Goal: Find specific fact: Find specific fact

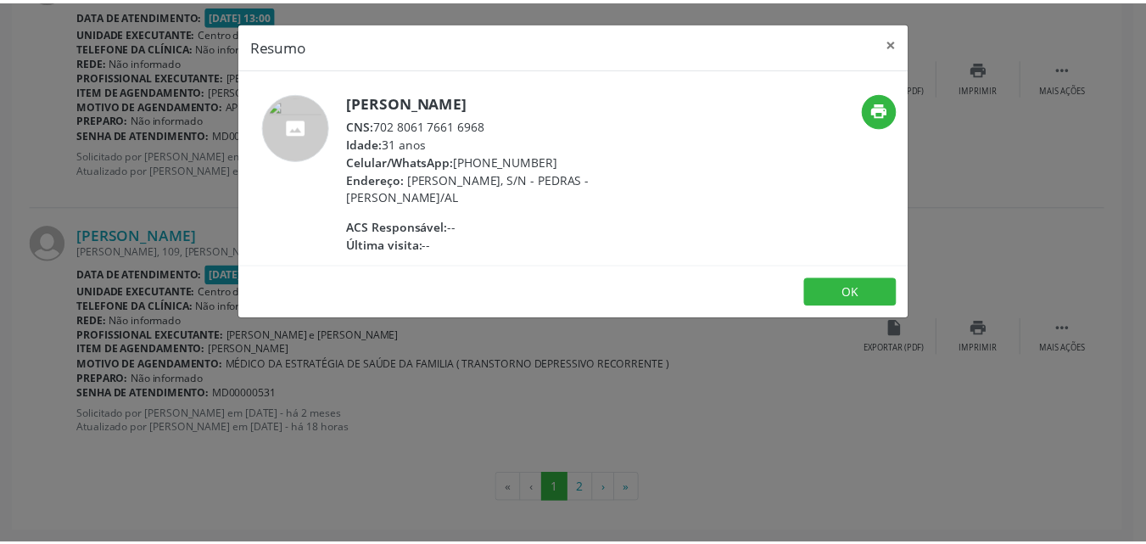
scroll to position [3938, 0]
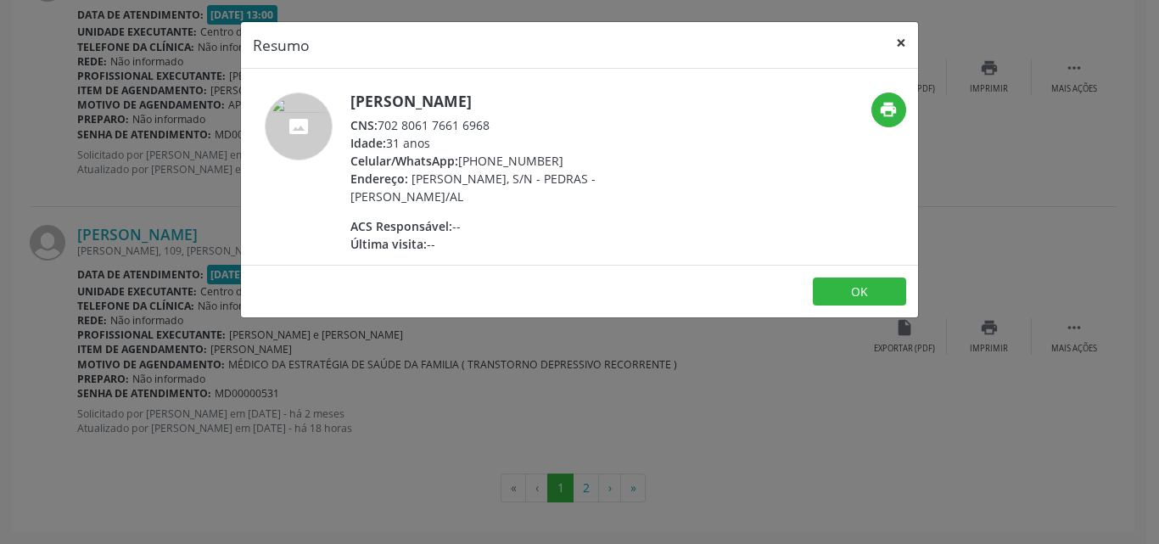
click at [906, 39] on button "×" at bounding box center [901, 43] width 34 height 42
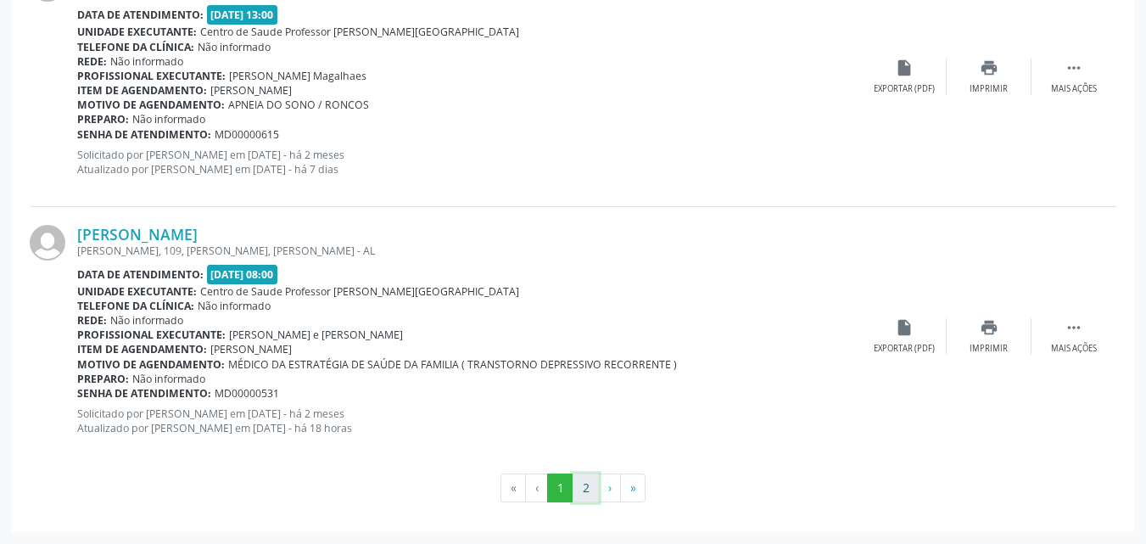
click at [586, 488] on button "2" at bounding box center [586, 488] width 26 height 29
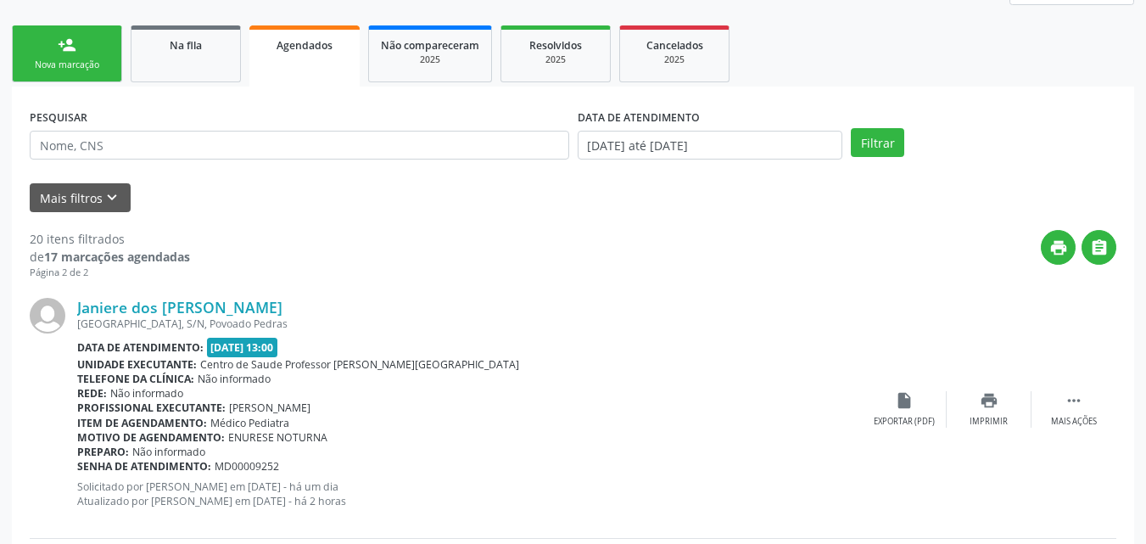
scroll to position [303, 0]
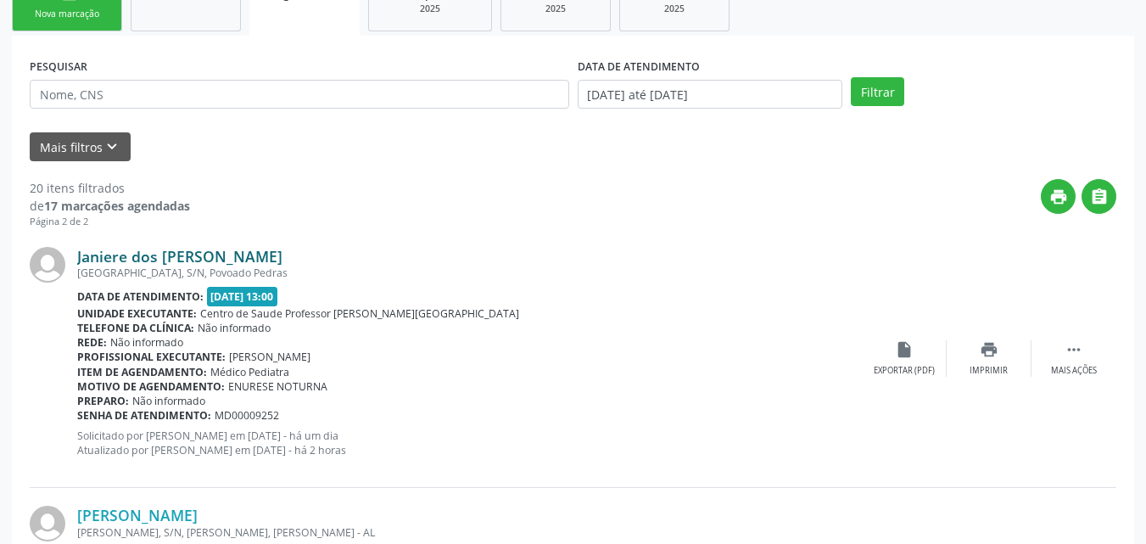
click at [220, 261] on link "Janiere dos [PERSON_NAME]" at bounding box center [179, 256] width 205 height 19
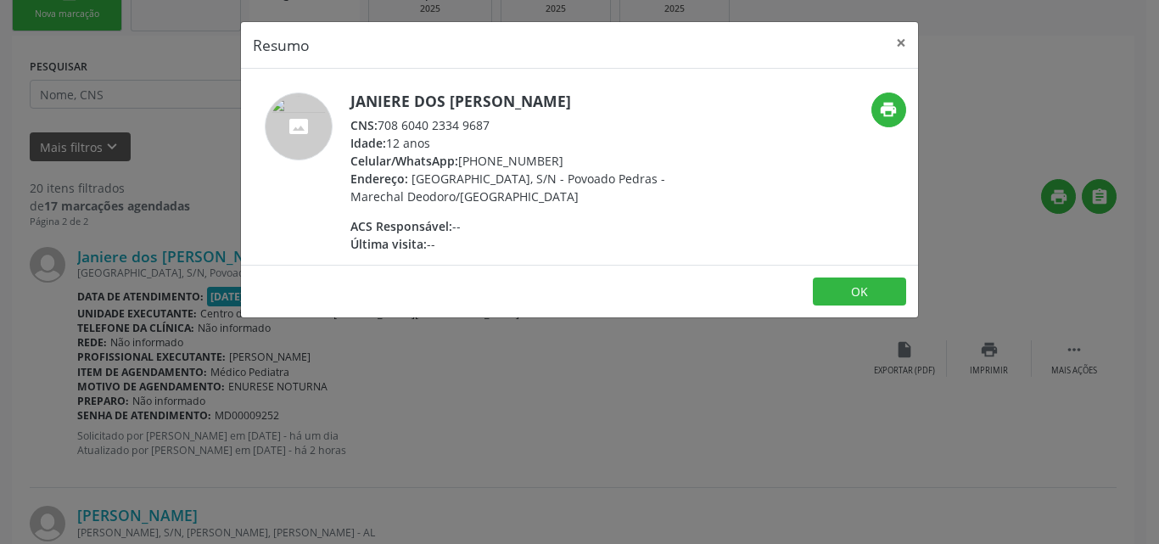
drag, startPoint x: 499, startPoint y: 129, endPoint x: 375, endPoint y: 132, distance: 123.9
click at [375, 132] on div "CNS: 708 6040 2334 9687" at bounding box center [515, 125] width 330 height 18
click at [385, 131] on div "CNS: 708 6040 2334 9687" at bounding box center [515, 125] width 330 height 18
drag, startPoint x: 378, startPoint y: 124, endPoint x: 495, endPoint y: 127, distance: 116.3
click at [495, 127] on div "CNS: 708 6040 2334 9687" at bounding box center [515, 125] width 330 height 18
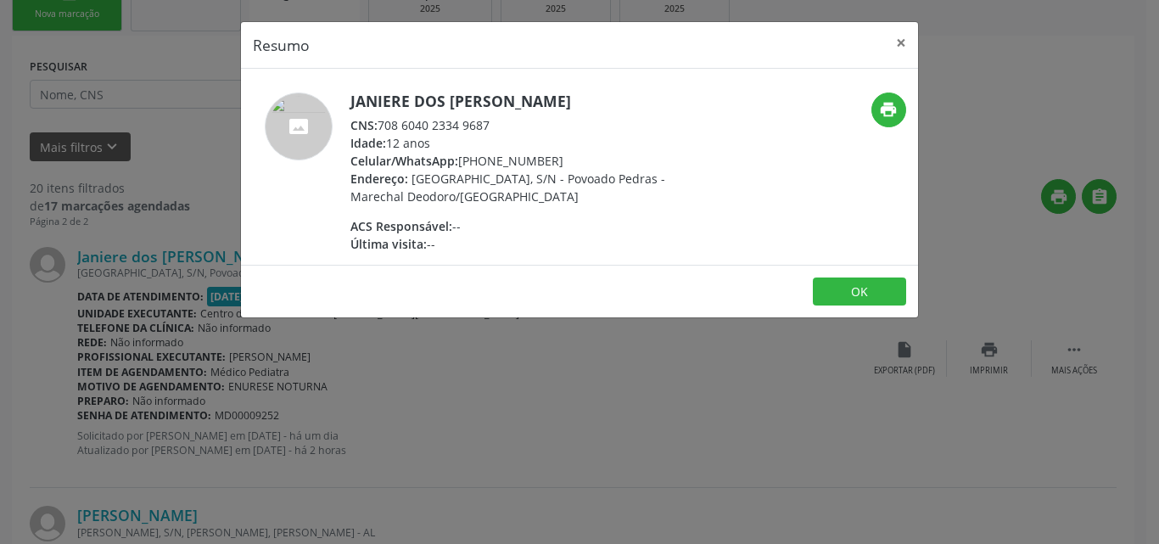
copy div "708 6040 2334 9687"
click at [900, 48] on button "×" at bounding box center [901, 43] width 34 height 42
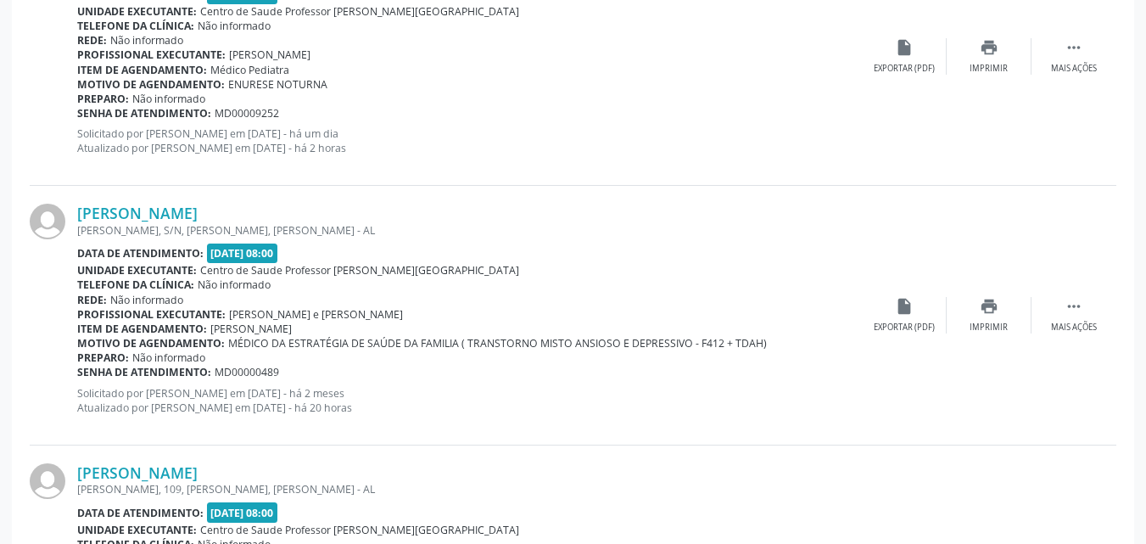
scroll to position [614, 0]
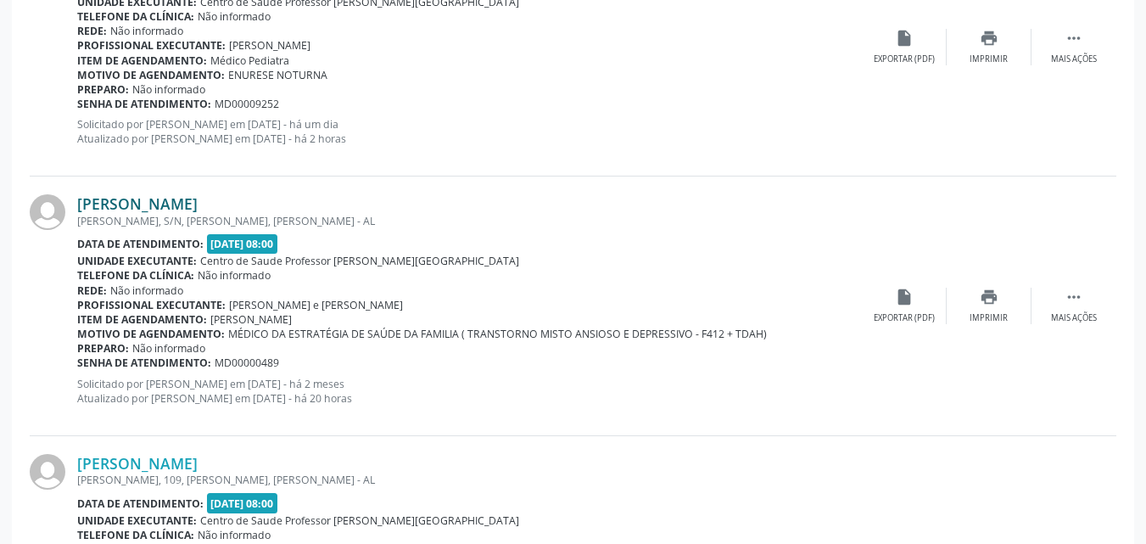
click at [198, 202] on link "[PERSON_NAME]" at bounding box center [137, 203] width 121 height 19
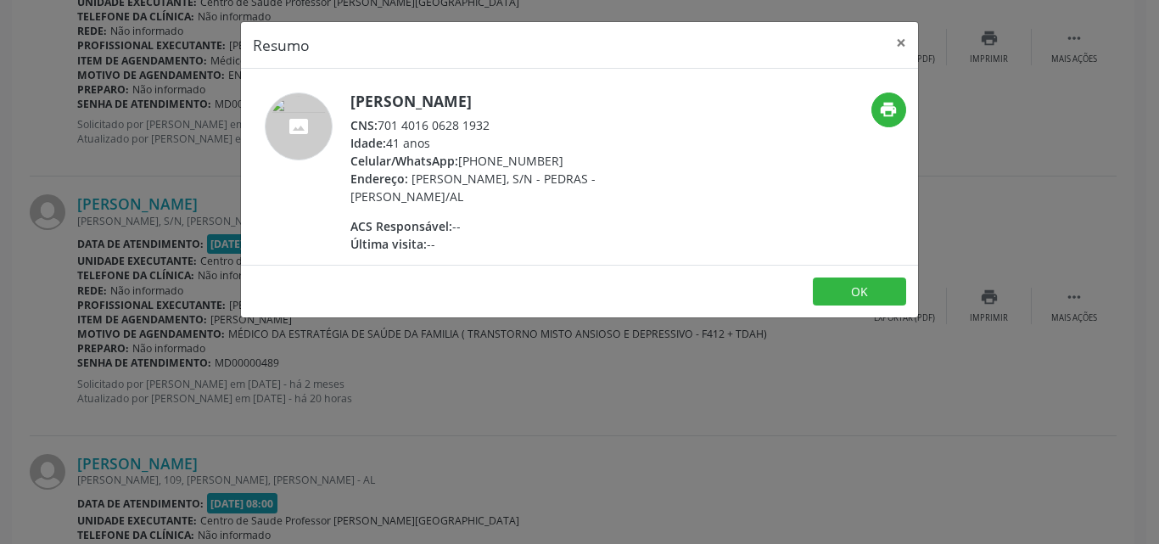
drag, startPoint x: 494, startPoint y: 125, endPoint x: 378, endPoint y: 127, distance: 115.4
click at [378, 127] on div "CNS: 701 4016 0628 1932" at bounding box center [515, 125] width 330 height 18
copy div "701 4016 0628 1932"
click at [890, 48] on button "×" at bounding box center [901, 43] width 34 height 42
